Goal: Find specific page/section: Find specific page/section

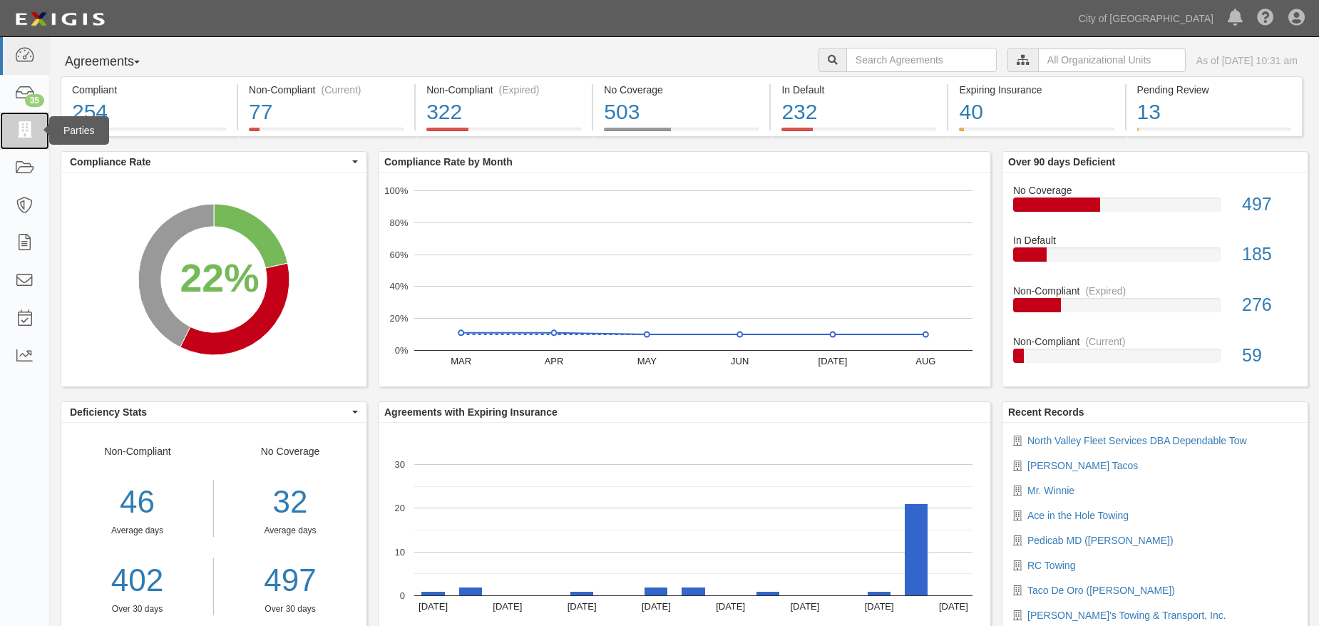
click at [15, 134] on icon at bounding box center [24, 131] width 20 height 16
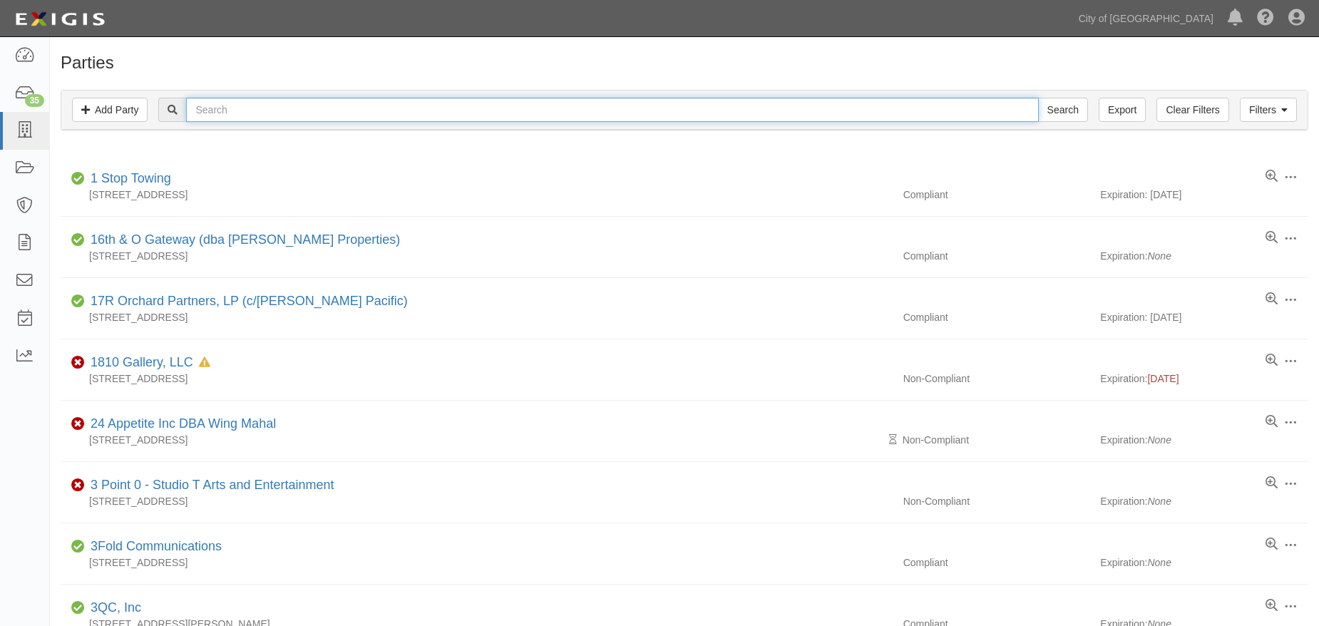
click at [312, 107] on input "text" at bounding box center [612, 110] width 852 height 24
type input "amador"
click at [1055, 110] on input "Search" at bounding box center [1063, 110] width 50 height 24
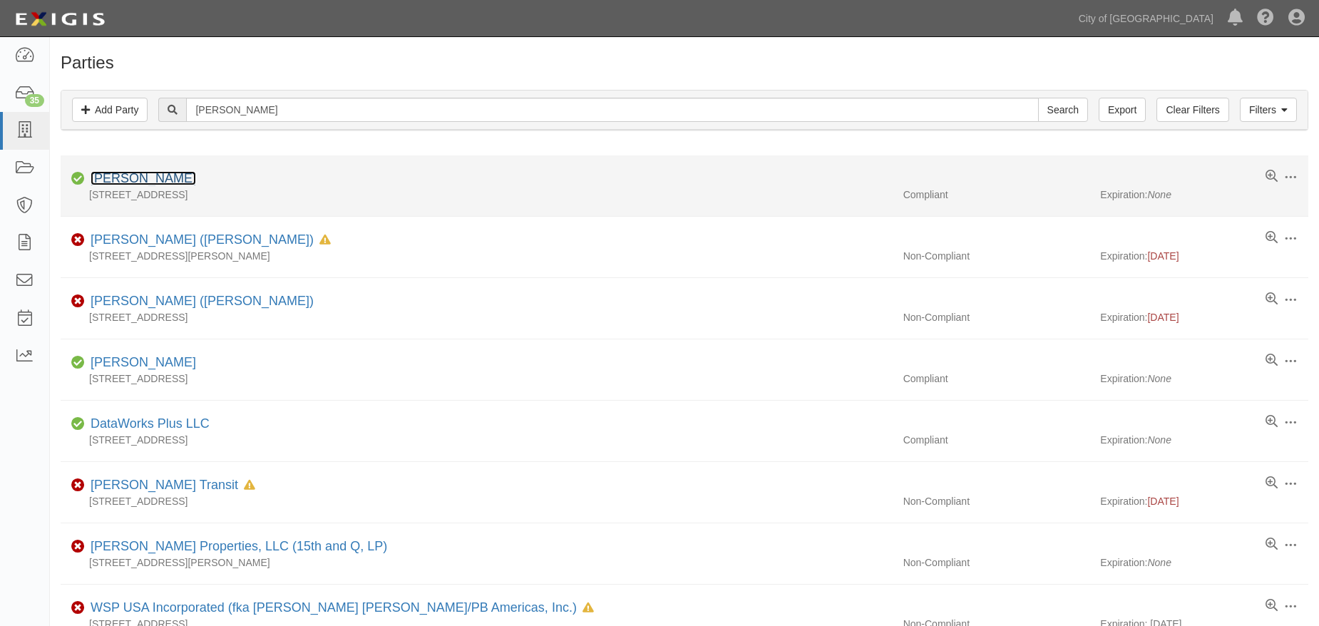
click at [170, 175] on link "[PERSON_NAME]" at bounding box center [143, 178] width 105 height 14
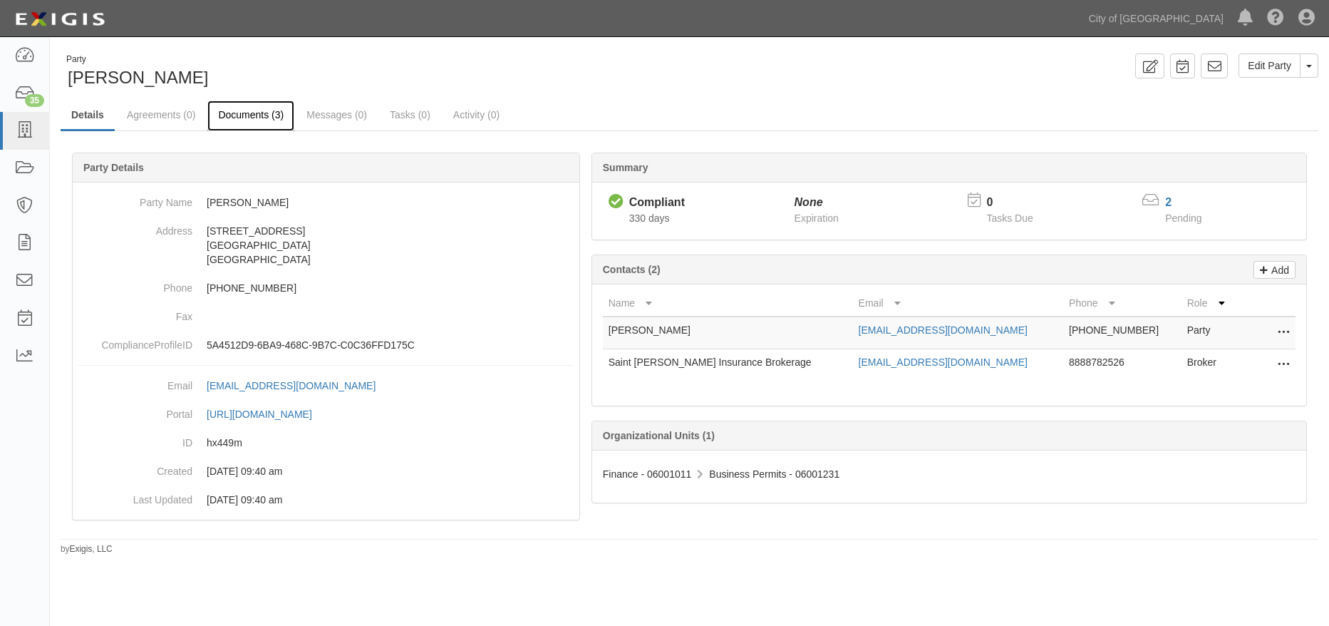
click at [257, 118] on link "Documents (3)" at bounding box center [250, 116] width 87 height 31
